Goal: Information Seeking & Learning: Learn about a topic

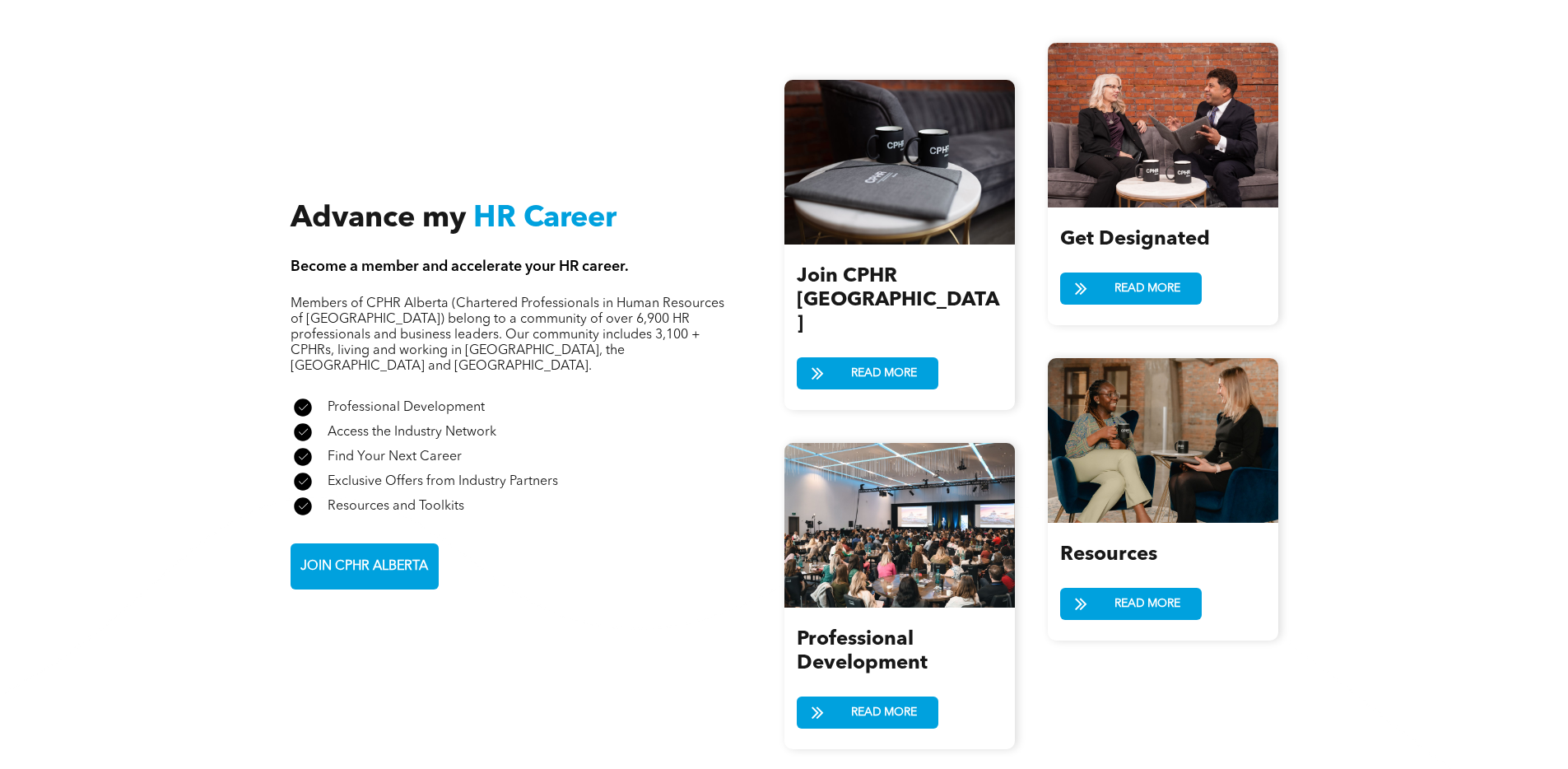
scroll to position [1980, 0]
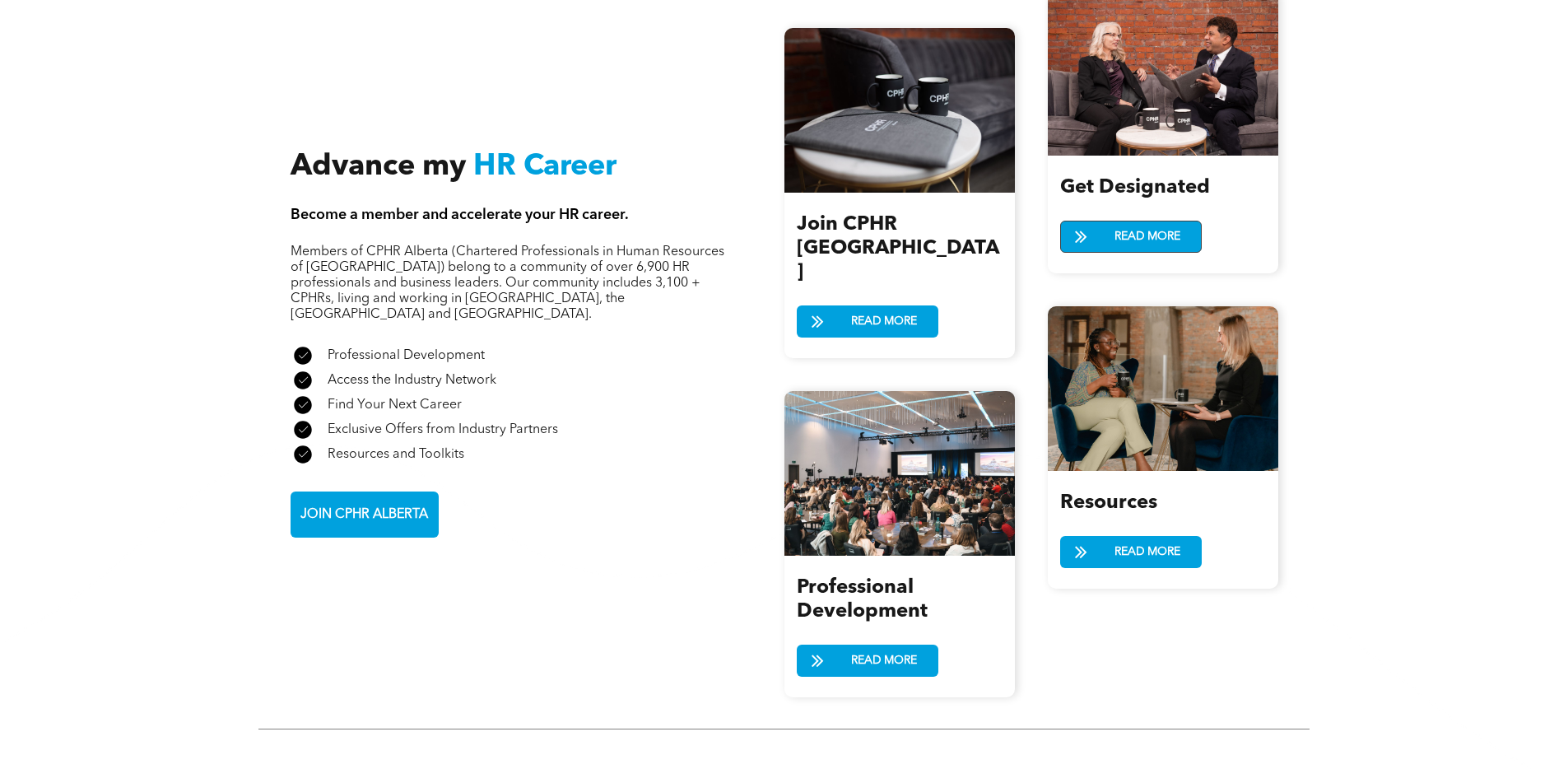
click at [1123, 237] on span "READ MORE" at bounding box center [1148, 236] width 78 height 30
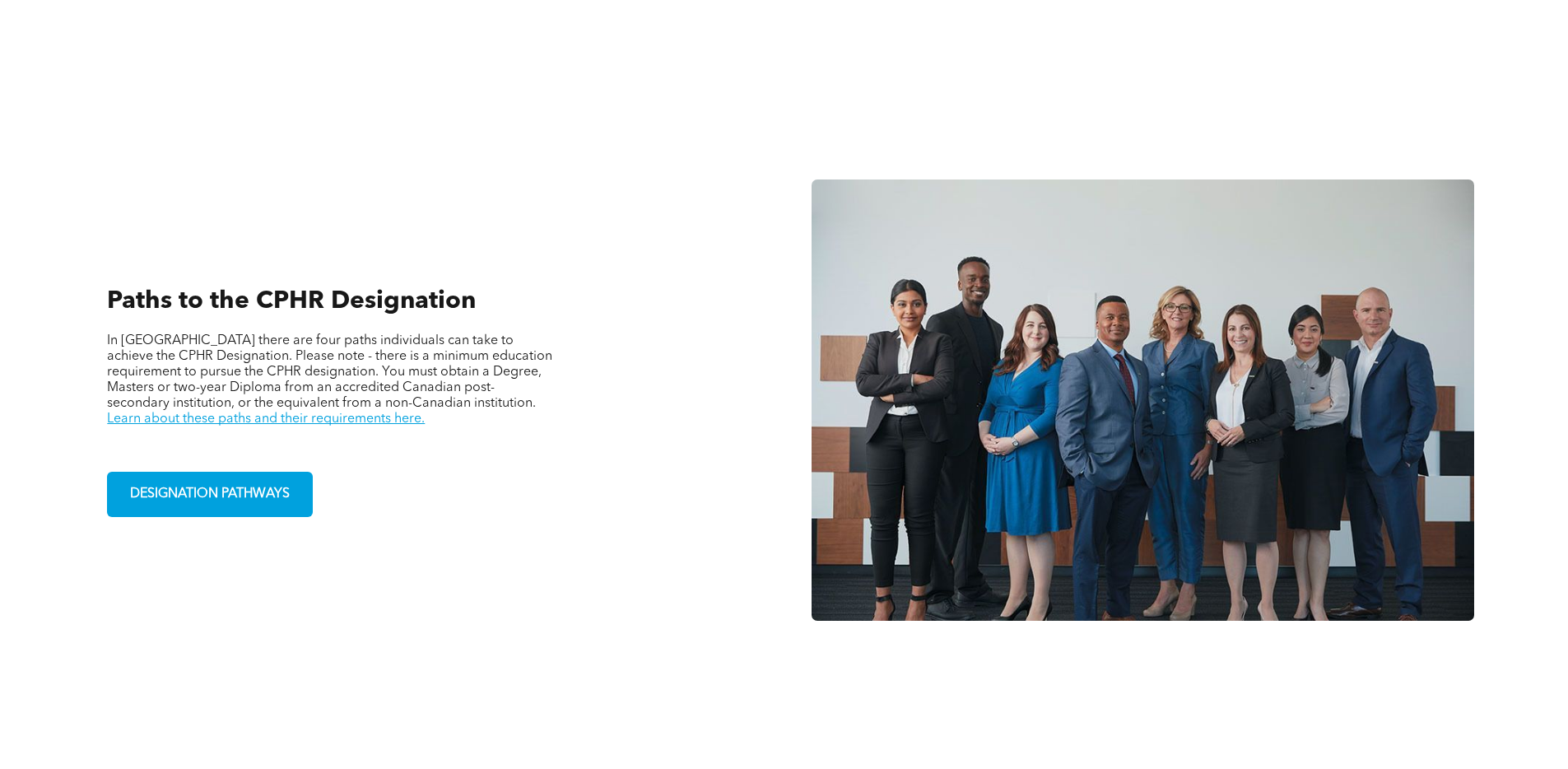
scroll to position [1110, 0]
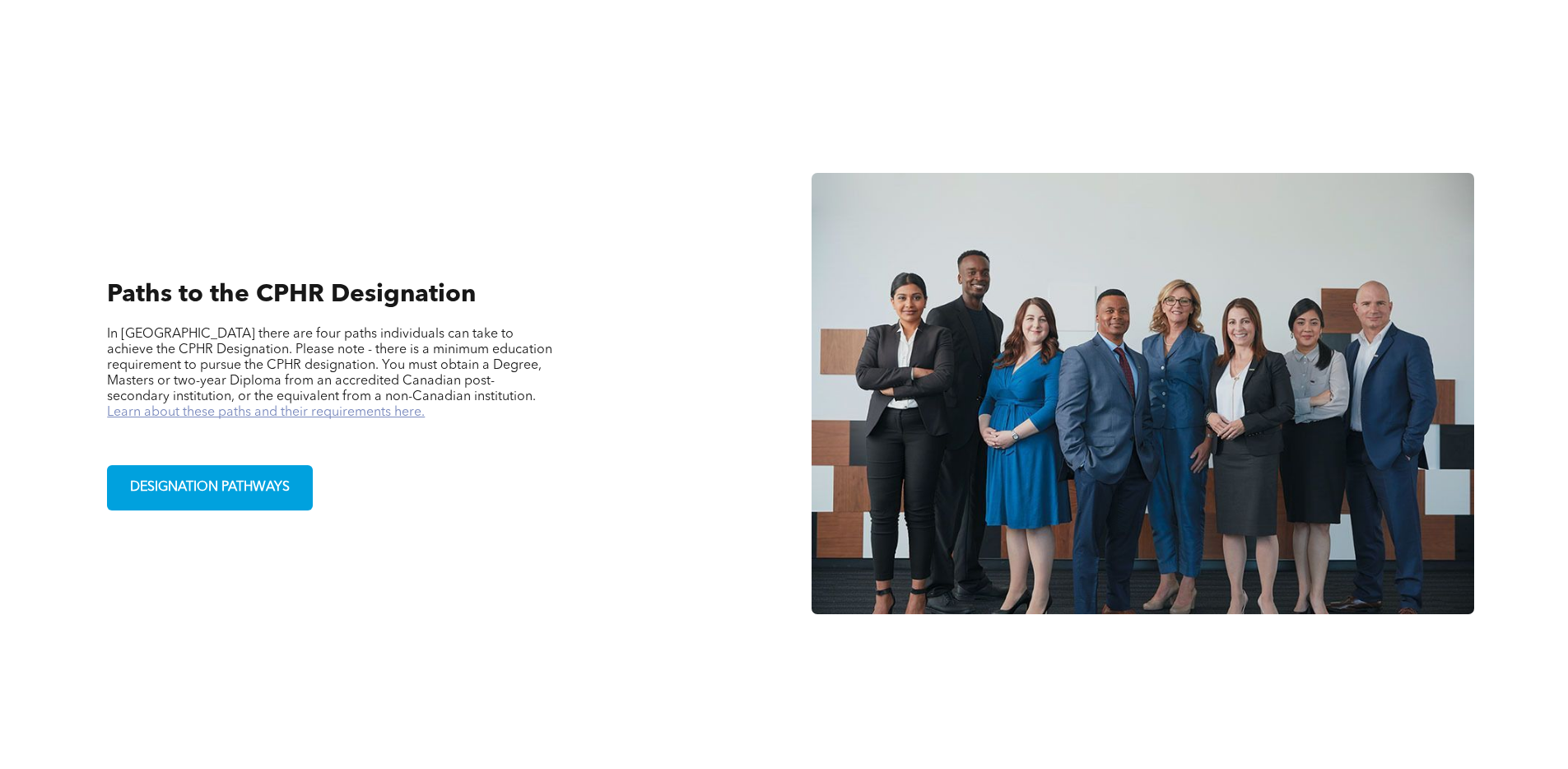
click at [425, 406] on link "Learn about these paths and their requirements here." at bounding box center [265, 412] width 318 height 13
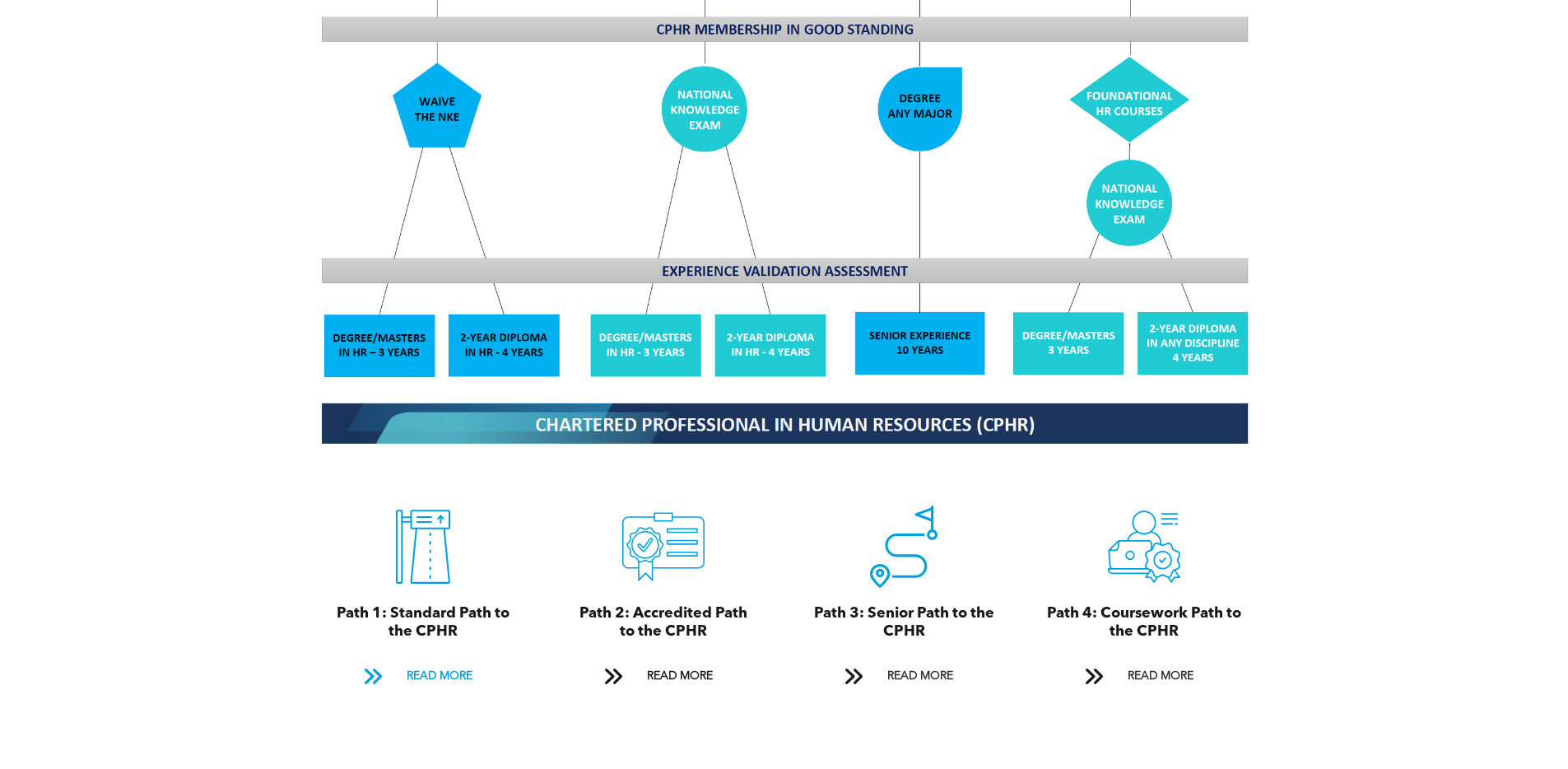
scroll to position [1520, 0]
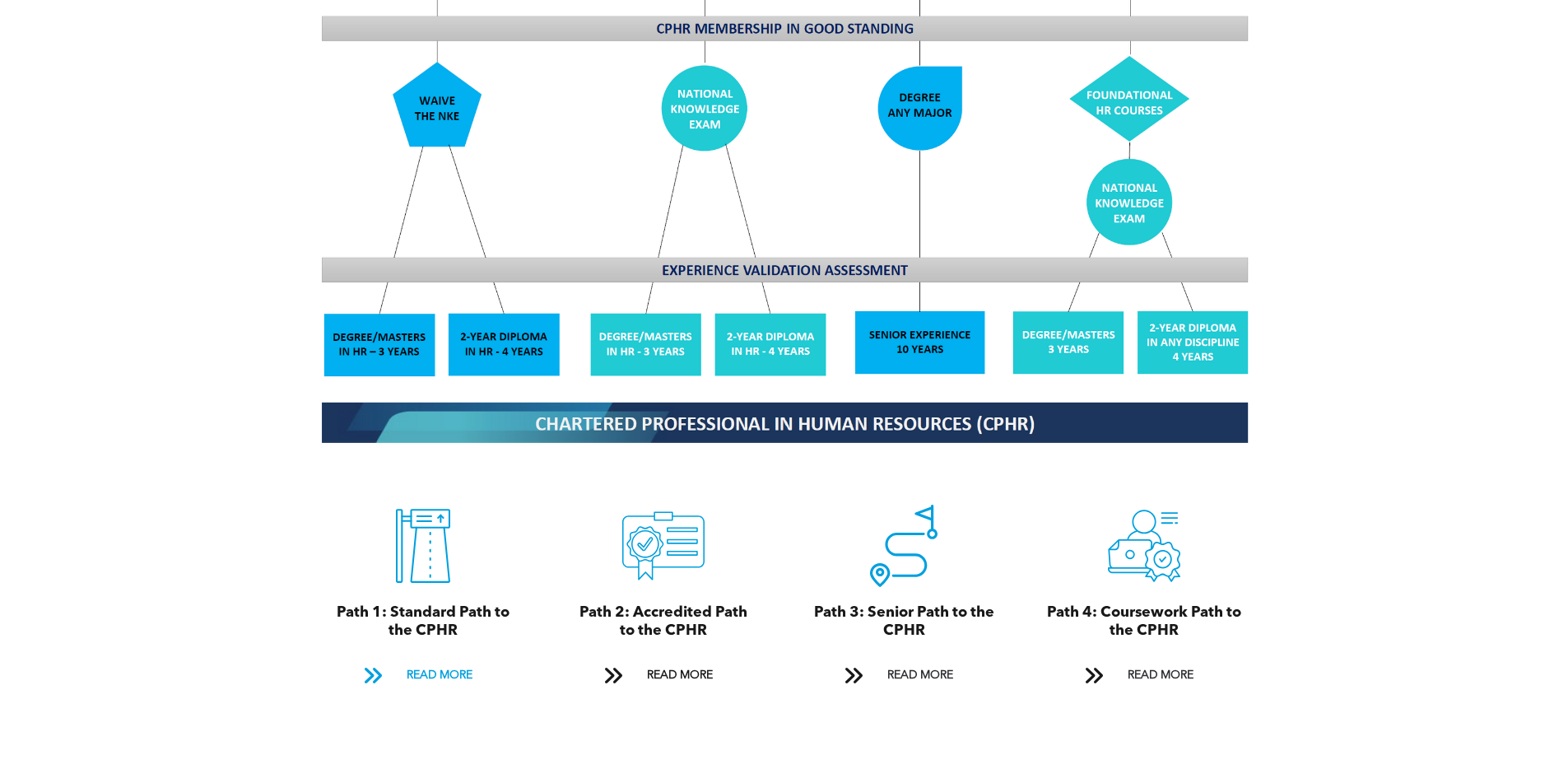
click at [438, 660] on span "READ MORE" at bounding box center [439, 675] width 78 height 30
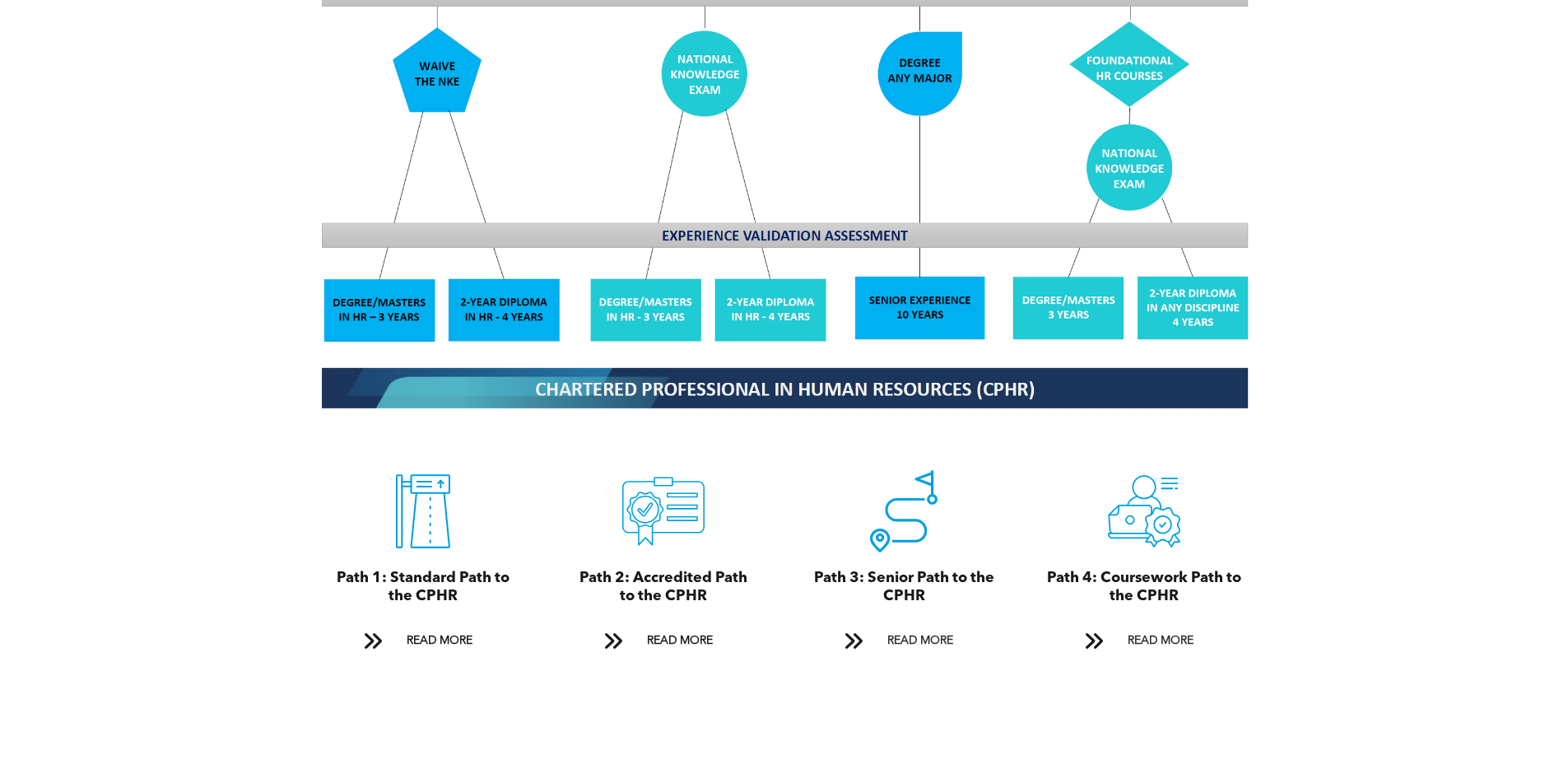
scroll to position [1552, 0]
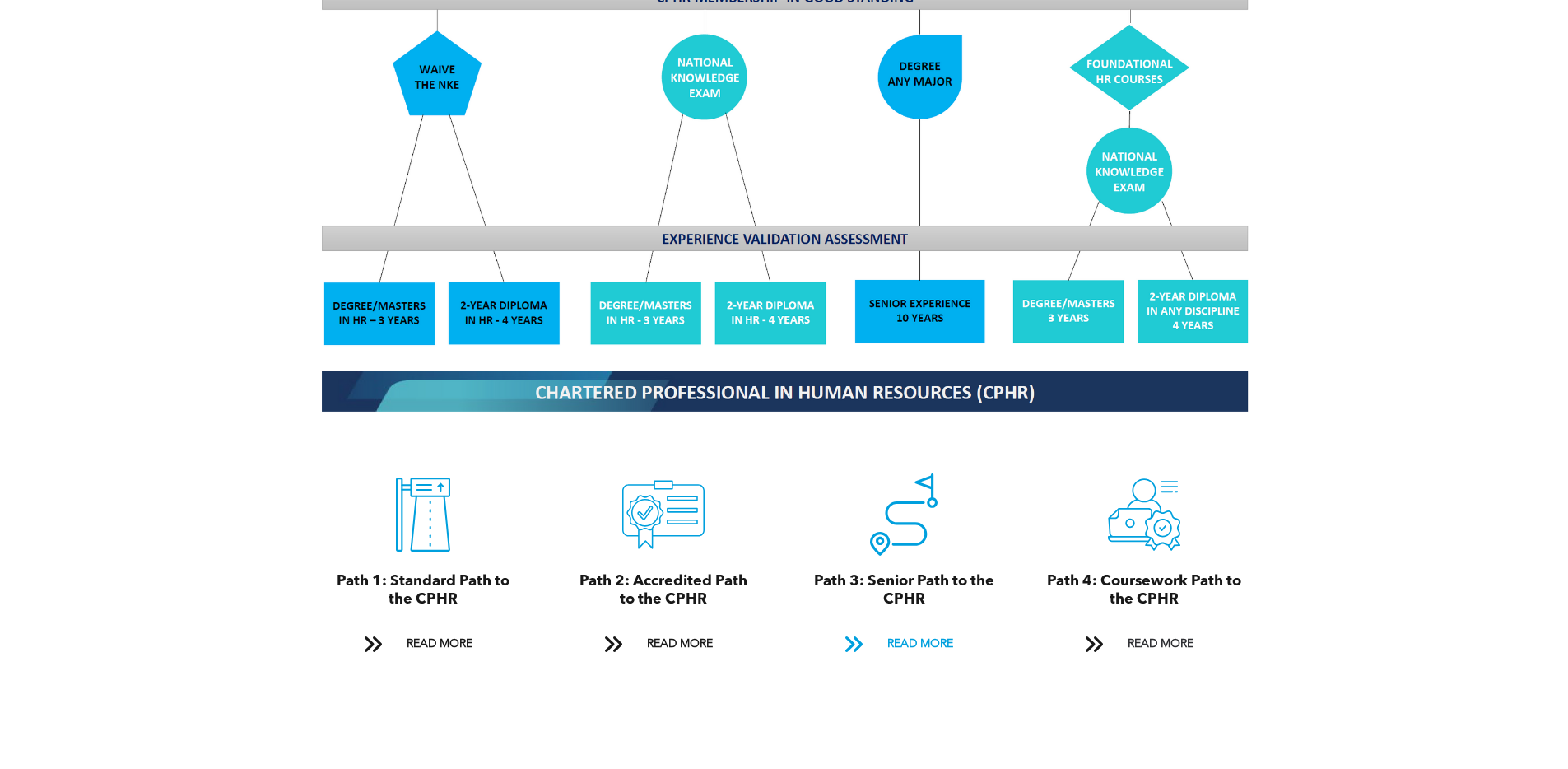
click at [857, 634] on span at bounding box center [853, 644] width 21 height 22
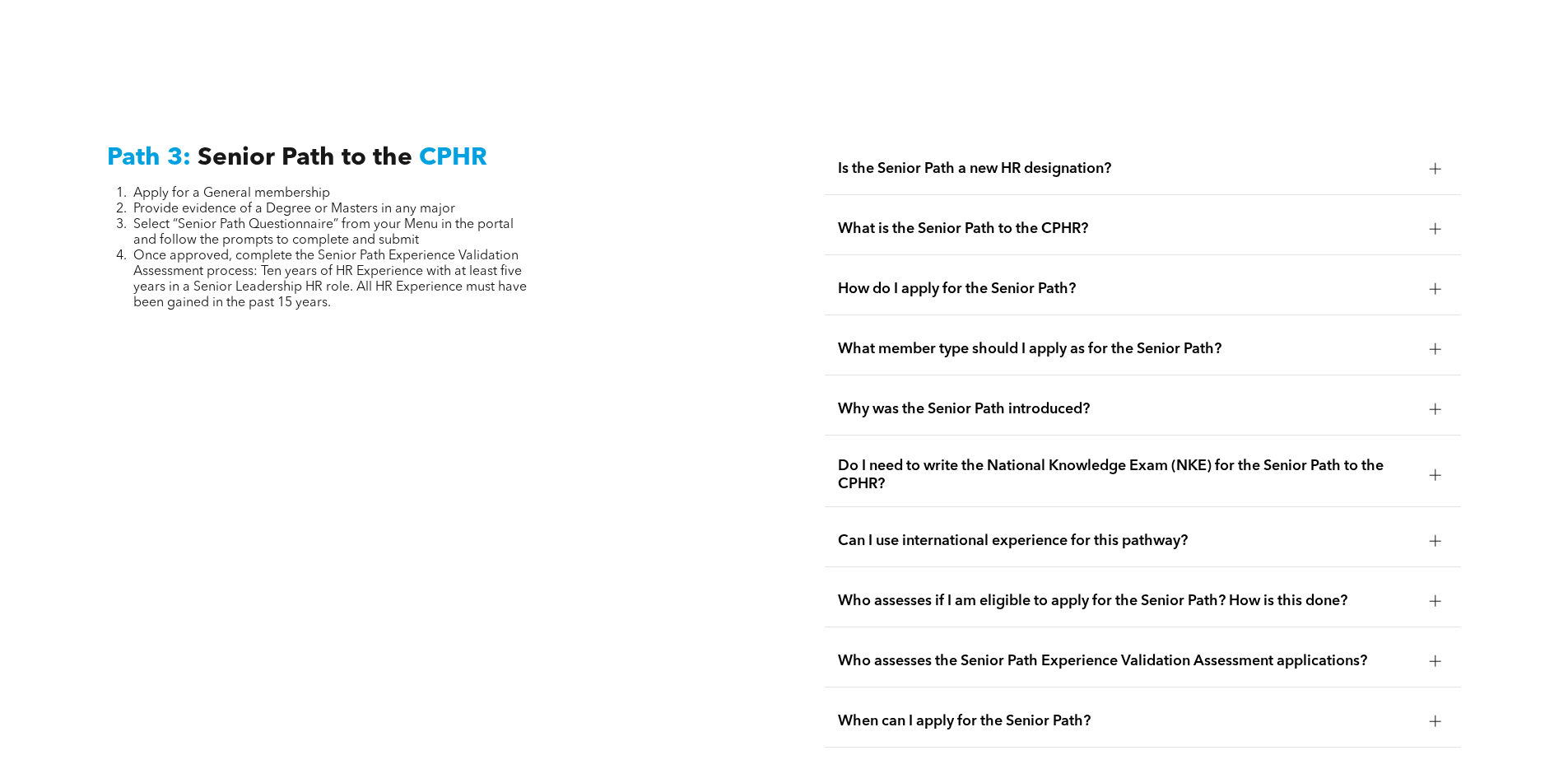
scroll to position [4156, 0]
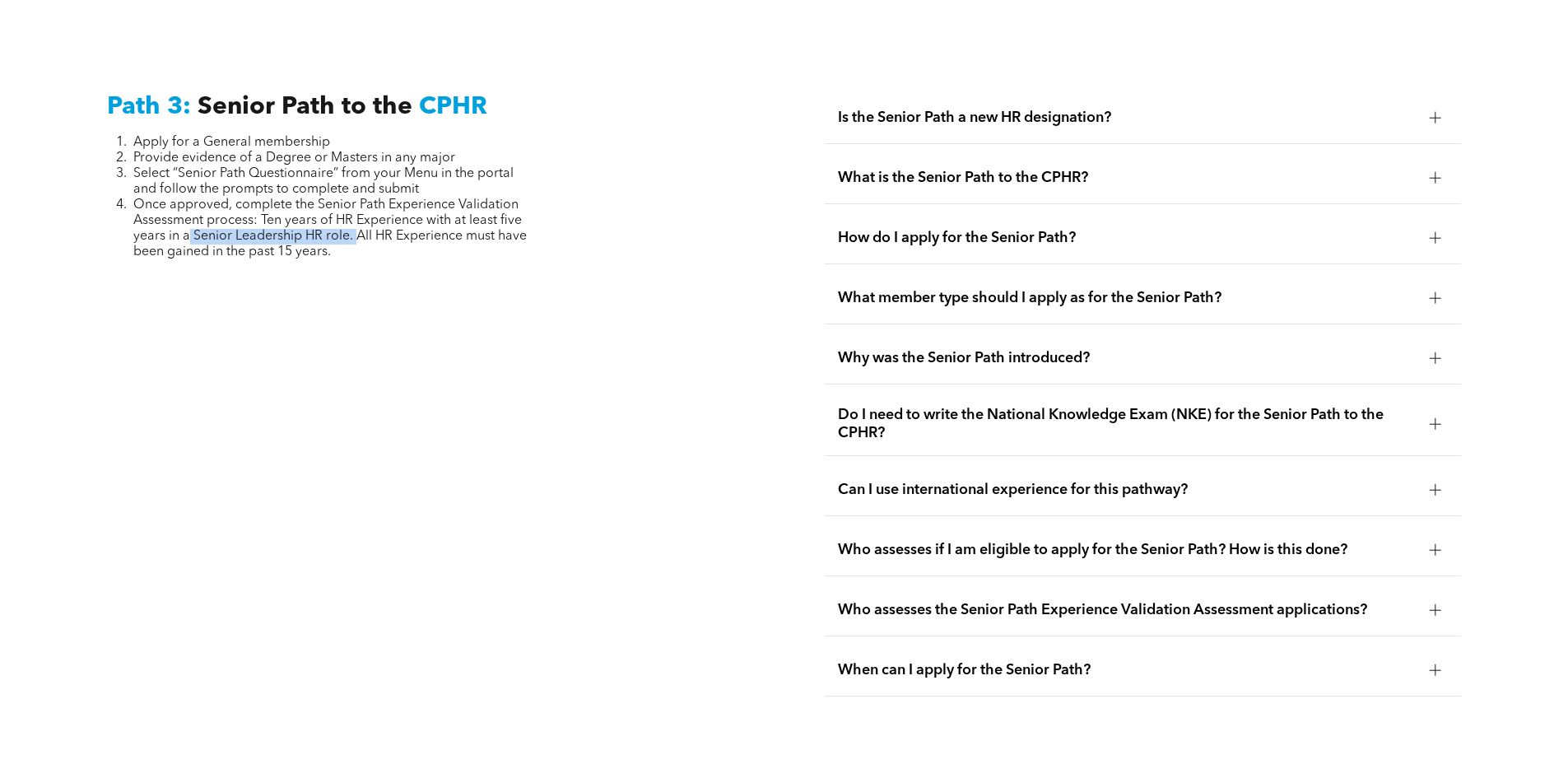
drag, startPoint x: 190, startPoint y: 222, endPoint x: 357, endPoint y: 220, distance: 167.0
click at [357, 220] on span "Once approved, complete the Senior Path Experience Validation Assessment proces…" at bounding box center [330, 229] width 394 height 60
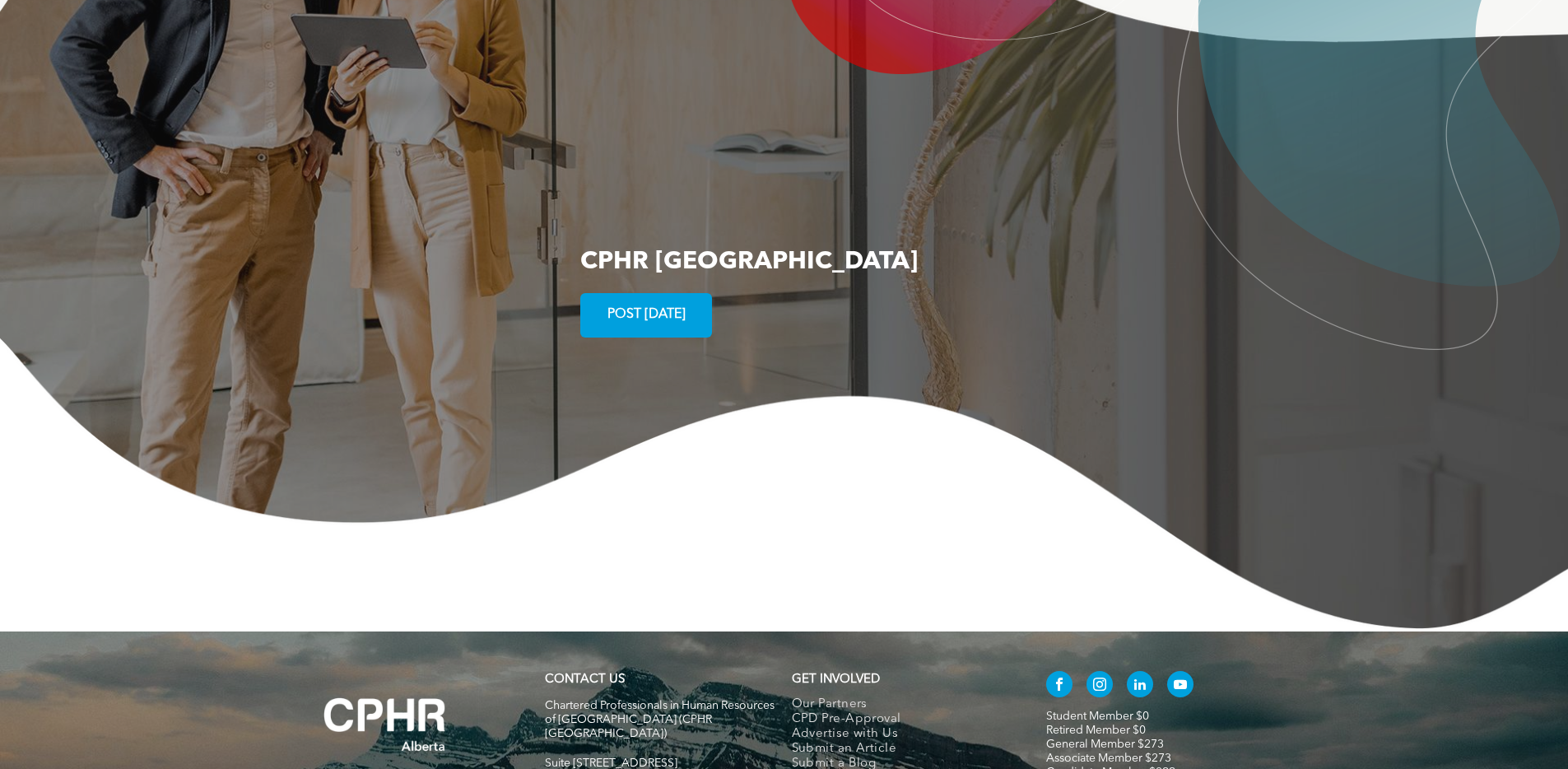
scroll to position [1980, 0]
